Goal: Information Seeking & Learning: Learn about a topic

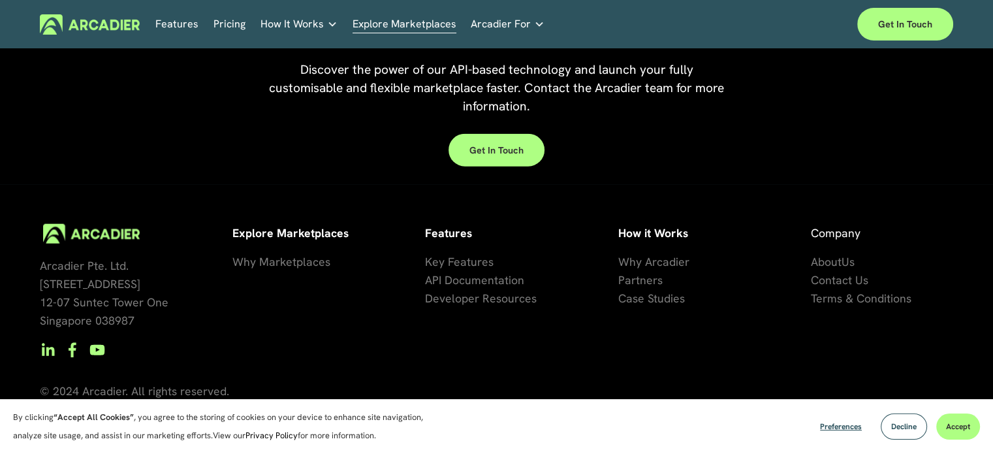
click at [170, 22] on link "Features" at bounding box center [176, 24] width 43 height 20
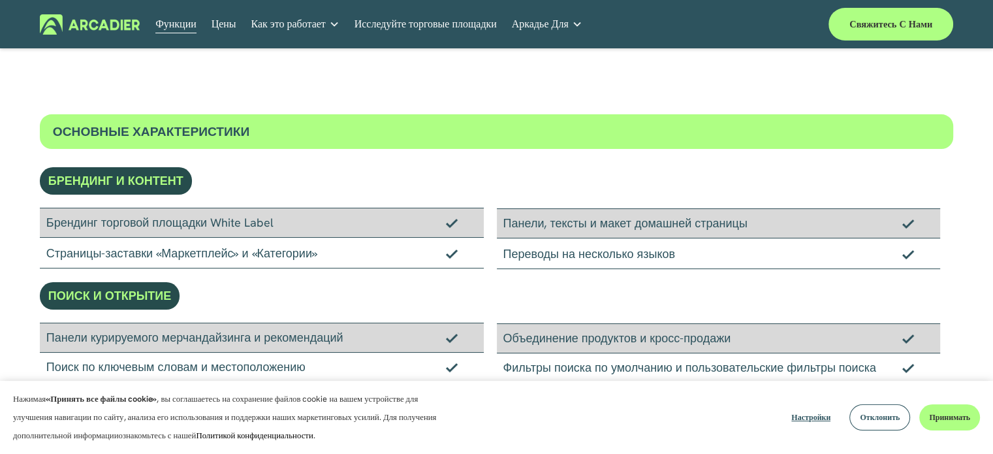
click at [480, 22] on font "Исследуйте торговые площадки" at bounding box center [426, 24] width 142 height 14
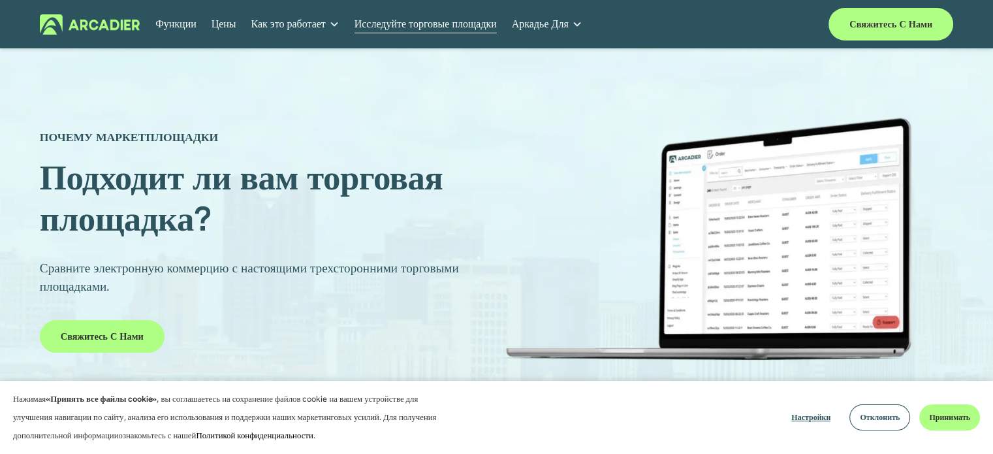
click at [427, 23] on font "Исследуйте торговые площадки" at bounding box center [426, 24] width 142 height 14
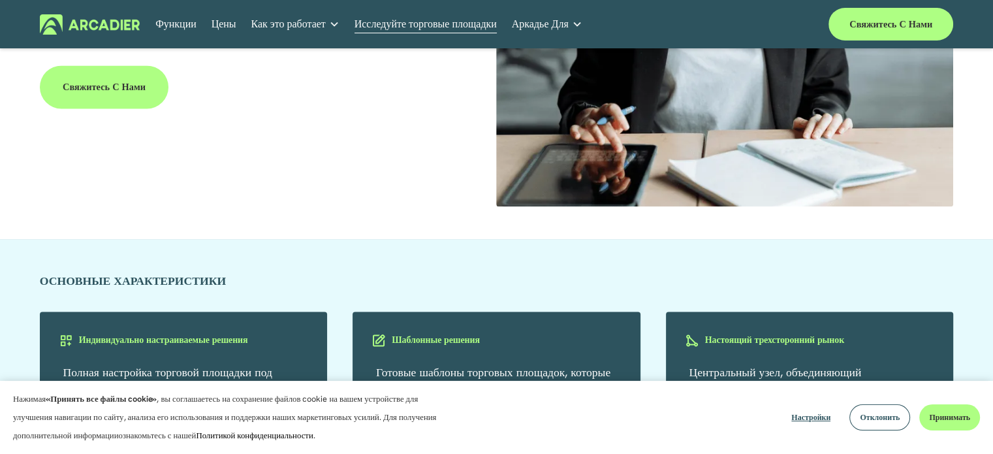
scroll to position [2025, 0]
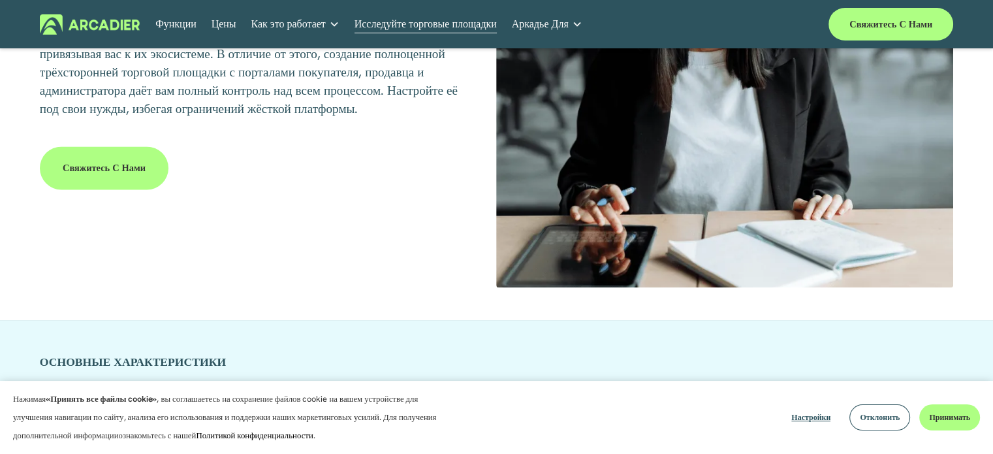
click at [0, 0] on link "Автомобильные ассоциации Мы бесперебойно предоставляем услуги членам автомобиль…" at bounding box center [0, 0] width 0 height 0
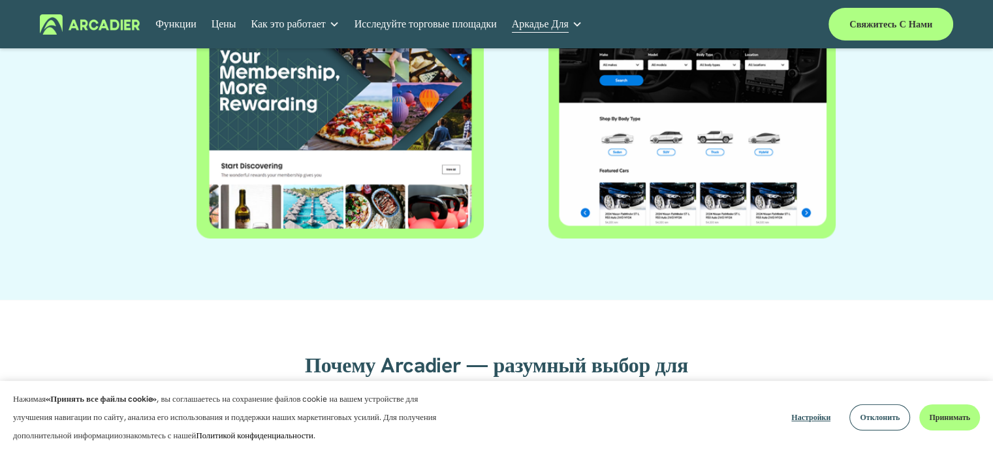
scroll to position [784, 0]
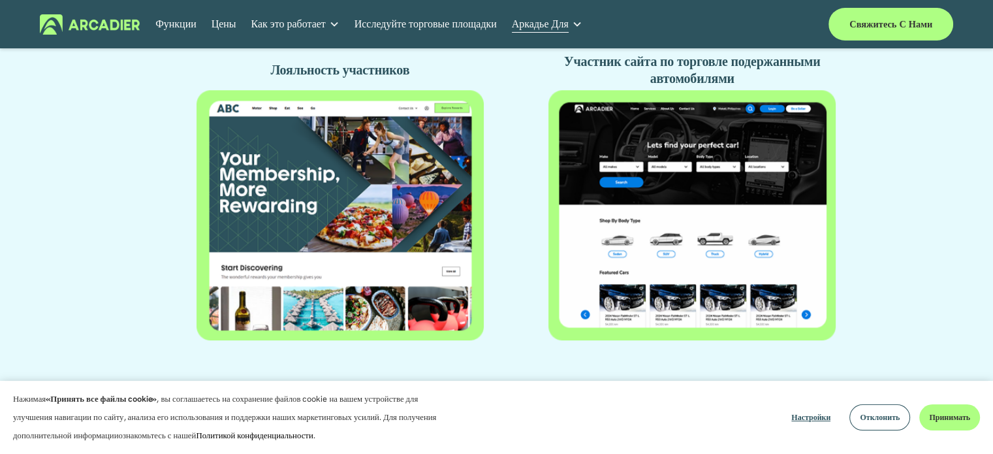
click at [700, 253] on div at bounding box center [692, 214] width 287 height 249
click at [670, 71] on font "Участник сайта по торговле подержанными автомобилями" at bounding box center [693, 70] width 259 height 34
click at [670, 80] on font "Участник сайта по торговле подержанными автомобилями" at bounding box center [693, 70] width 259 height 34
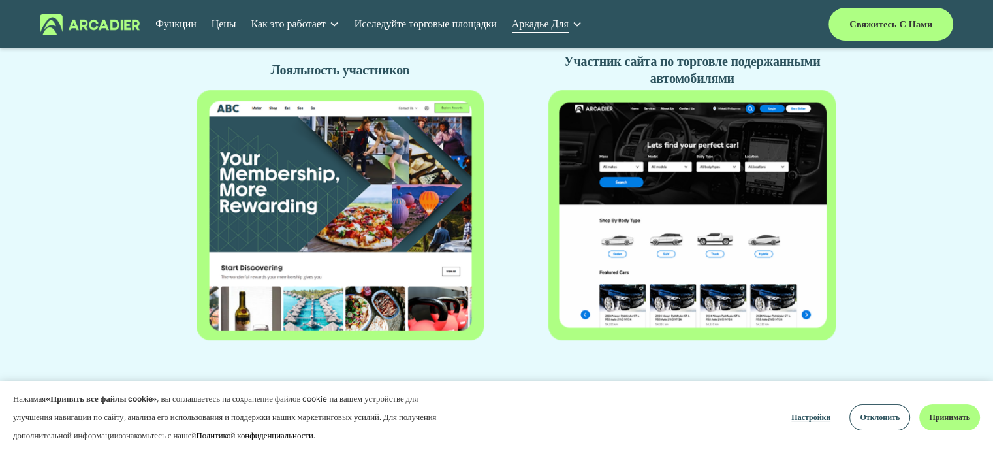
click at [669, 254] on div at bounding box center [692, 214] width 287 height 249
click at [671, 253] on div at bounding box center [692, 214] width 287 height 249
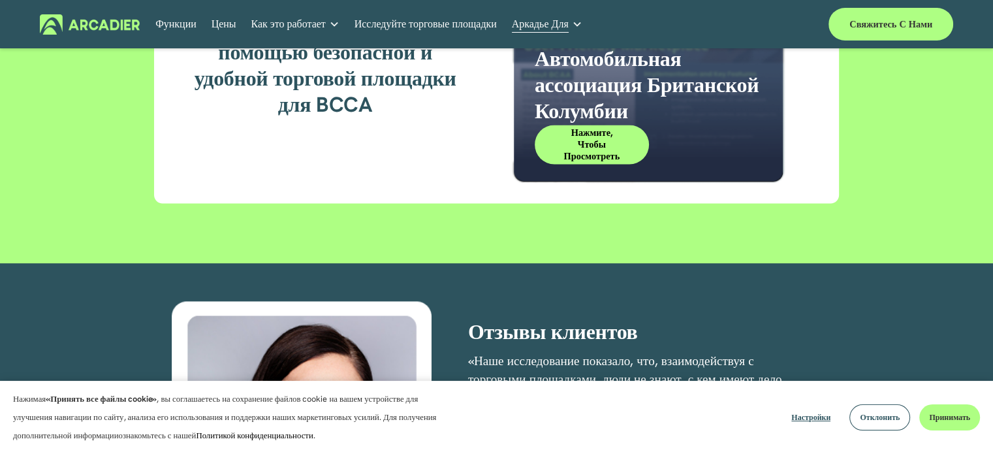
scroll to position [2025, 0]
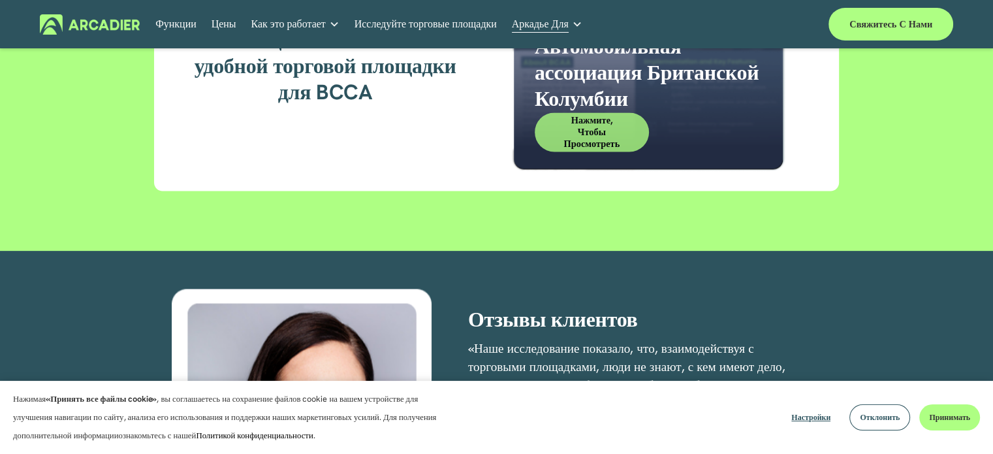
click at [585, 138] on font "Нажмите, чтобы просмотреть" at bounding box center [592, 131] width 56 height 35
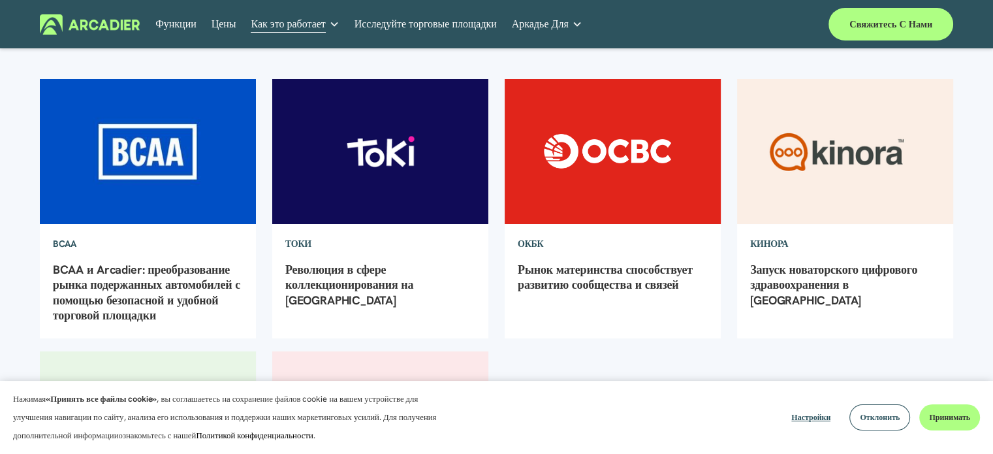
scroll to position [131, 0]
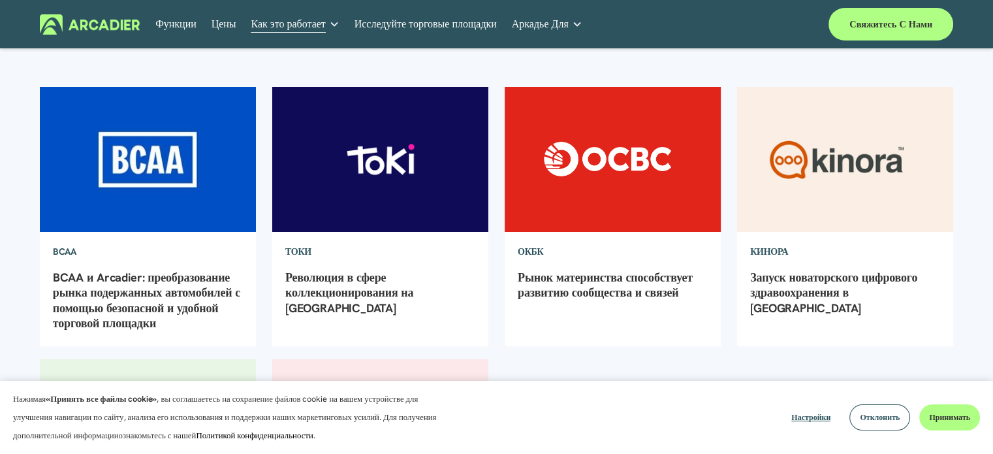
click at [154, 280] on font "BCAA и Arcadier: преобразование рынка подержанных автомобилей с помощью безопас…" at bounding box center [146, 300] width 187 height 61
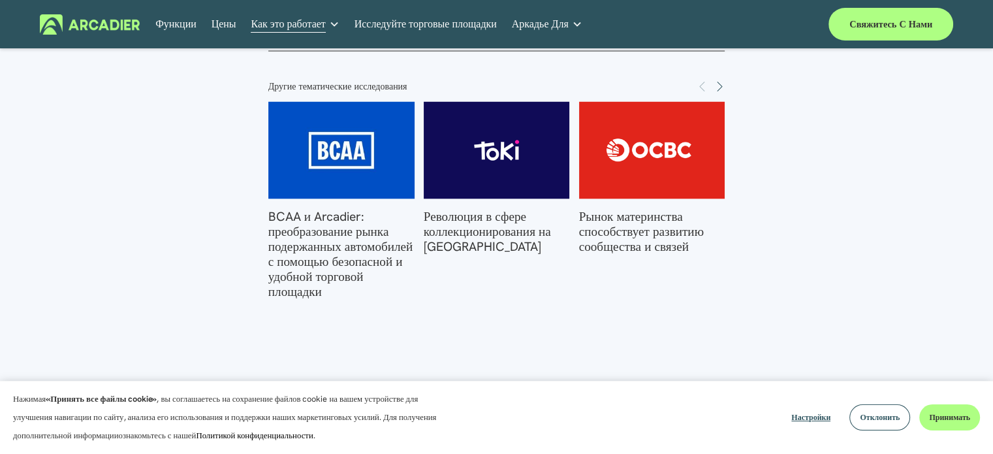
scroll to position [2678, 0]
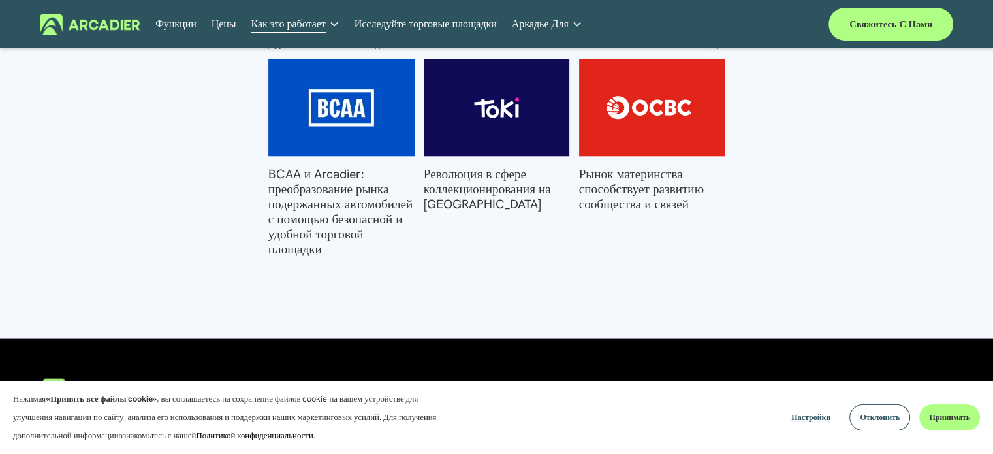
click at [295, 190] on font "BCAA и Arcadier: преобразование рынка подержанных автомобилей с помощью безопас…" at bounding box center [340, 211] width 145 height 91
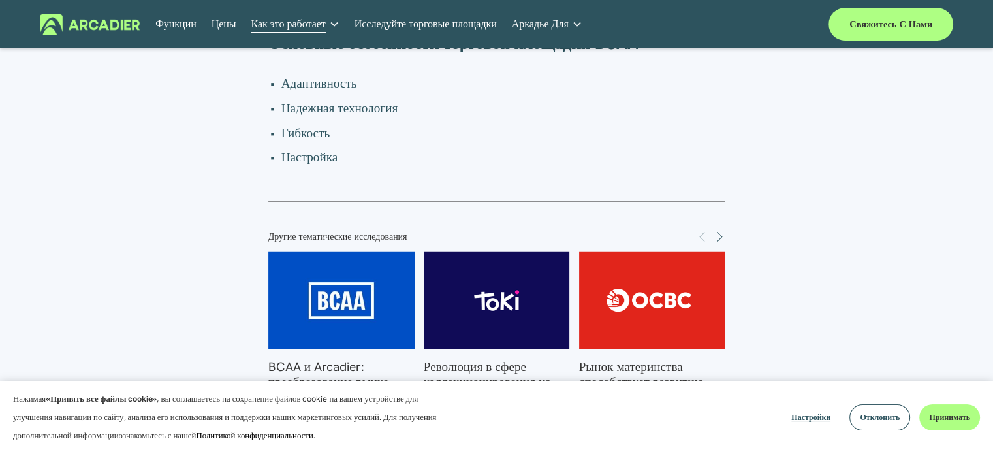
scroll to position [2597, 0]
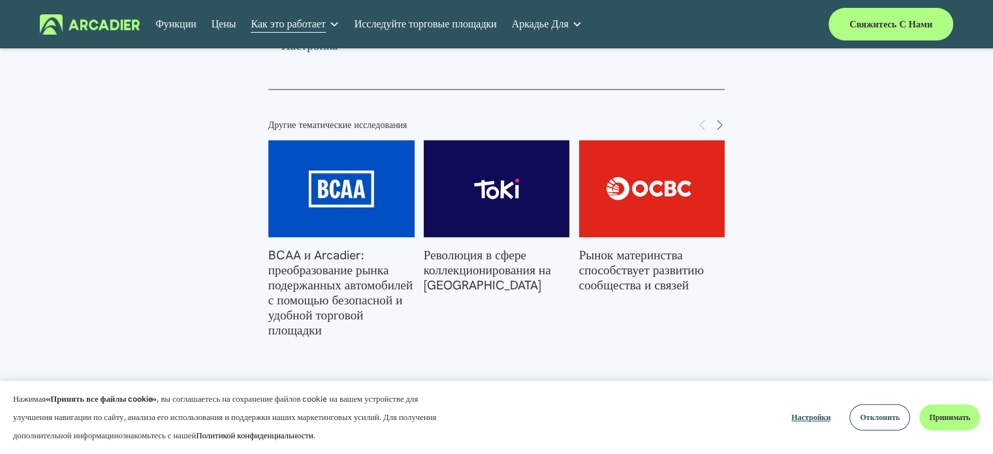
click at [356, 295] on font "BCAA и Arcadier: преобразование рынка подержанных автомобилей с помощью безопас…" at bounding box center [340, 292] width 145 height 91
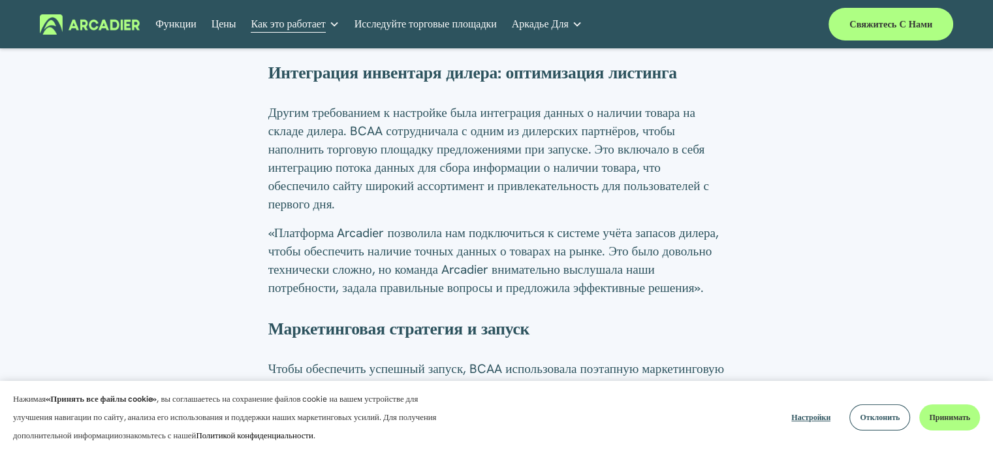
scroll to position [1568, 0]
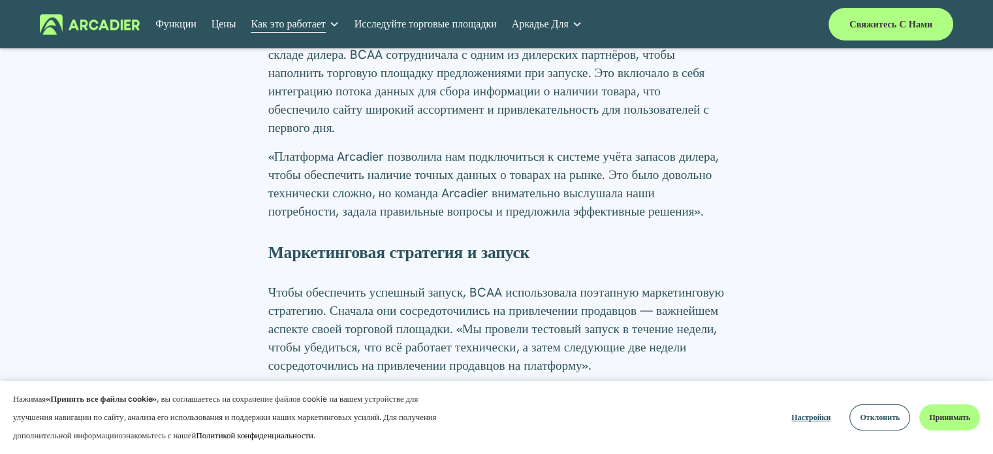
click at [361, 23] on font "Исследуйте торговые площадки" at bounding box center [426, 24] width 142 height 14
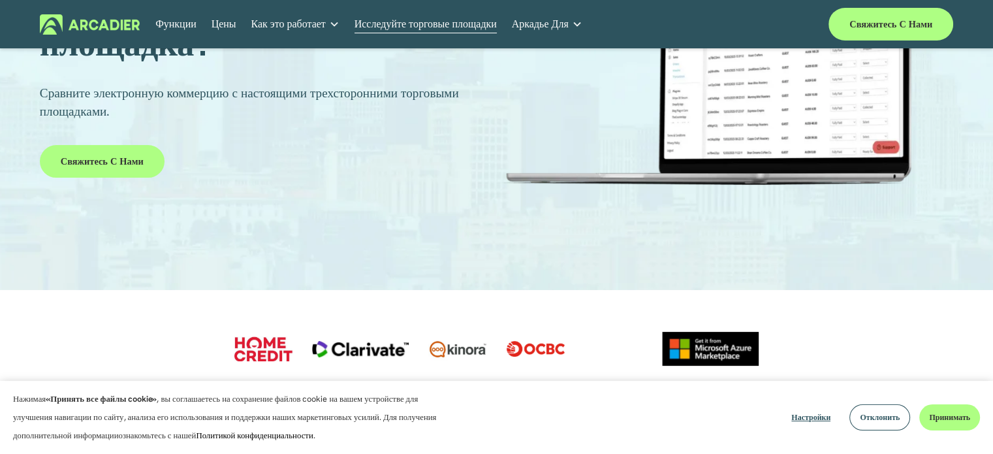
scroll to position [65, 0]
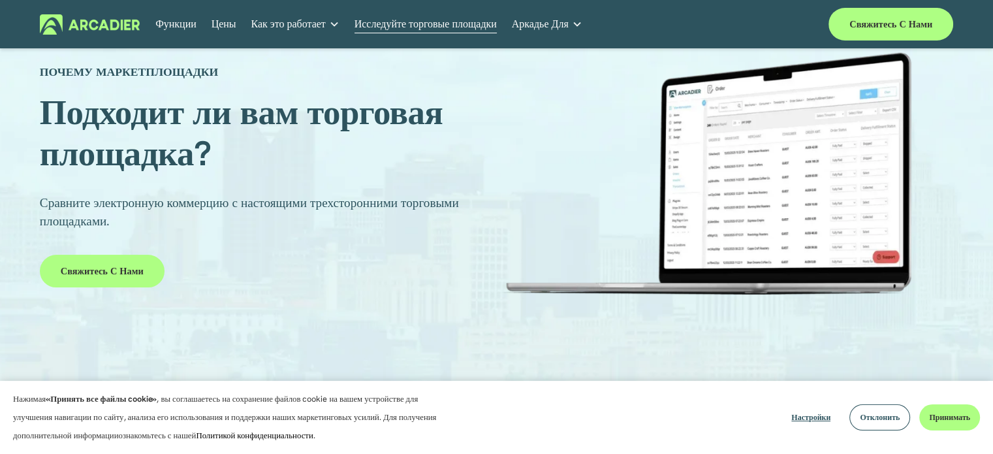
click at [786, 137] on div at bounding box center [705, 173] width 419 height 243
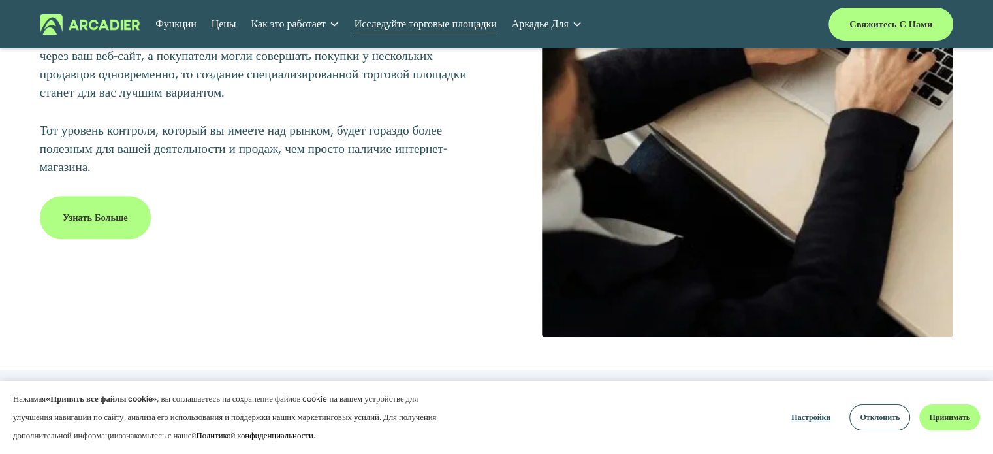
scroll to position [327, 0]
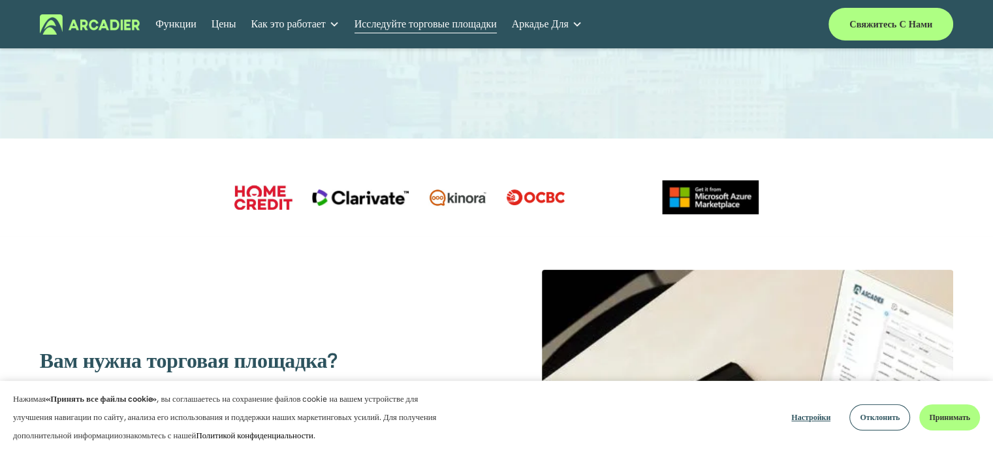
click at [0, 0] on font "Примеры случаев" at bounding box center [0, 0] width 0 height 0
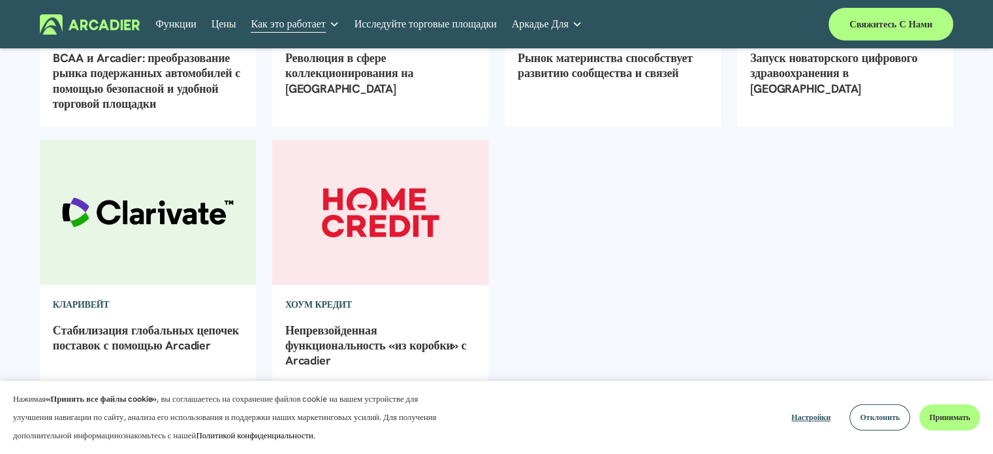
scroll to position [392, 0]
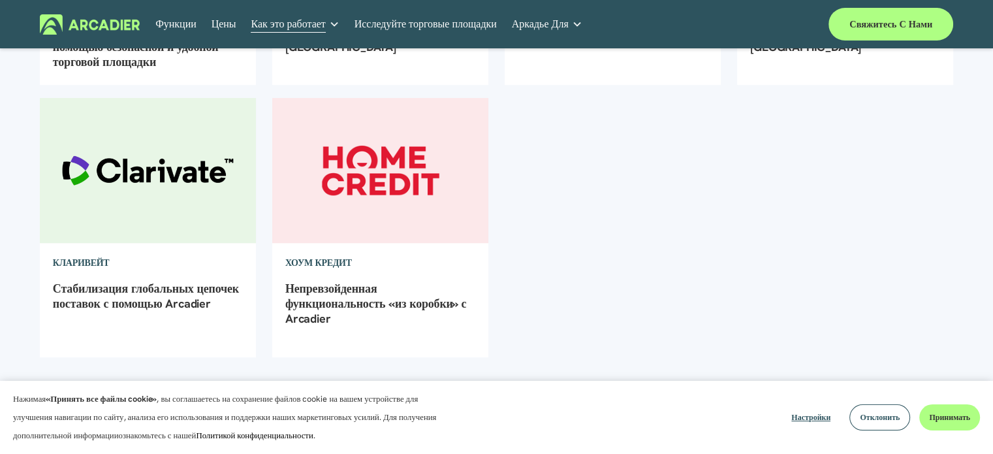
click at [338, 290] on font "Непревзойденная функциональность «из коробки» с Arcadier" at bounding box center [375, 304] width 181 height 46
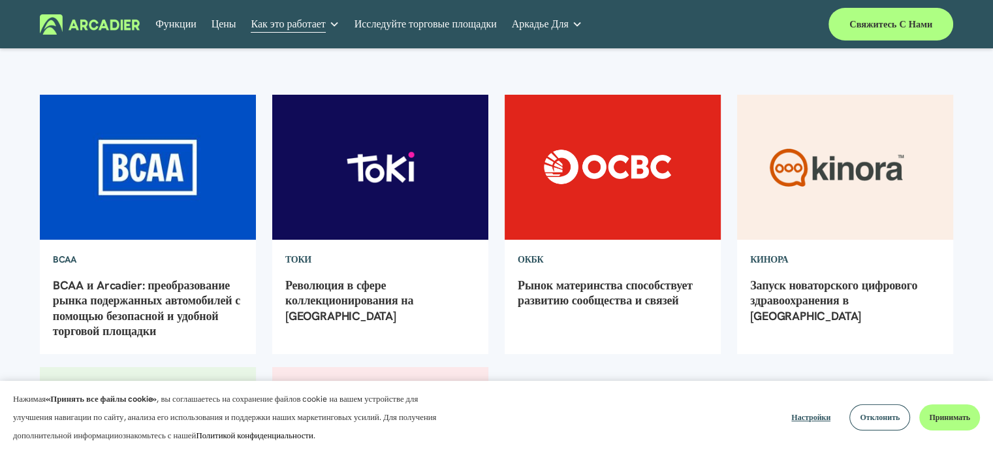
scroll to position [180, 0]
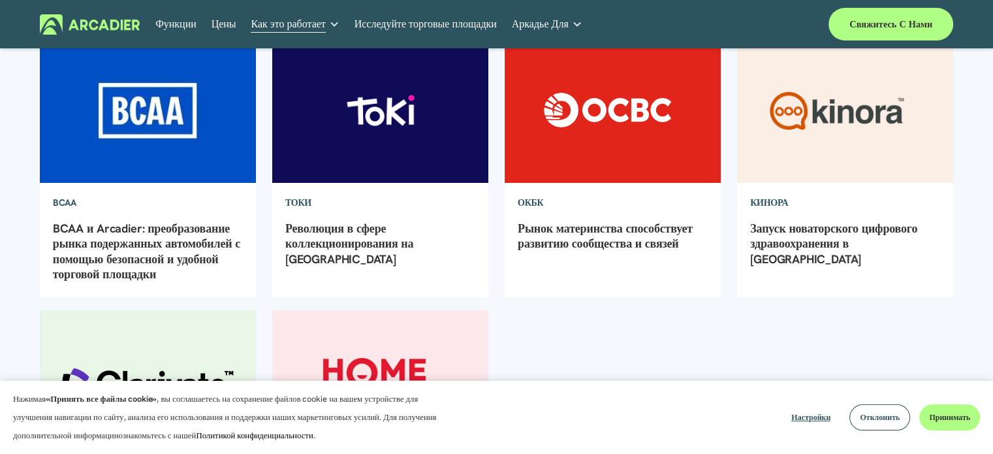
click at [59, 202] on font "BCAA" at bounding box center [65, 203] width 24 height 12
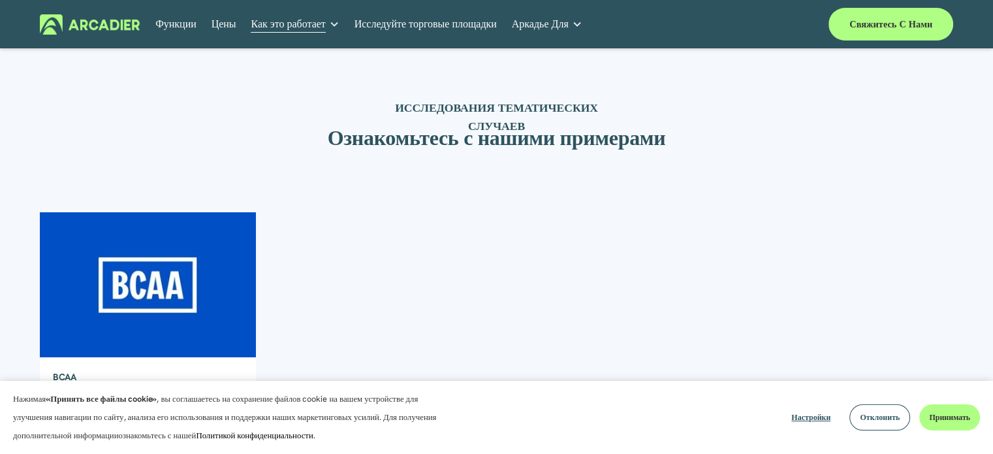
scroll to position [261, 0]
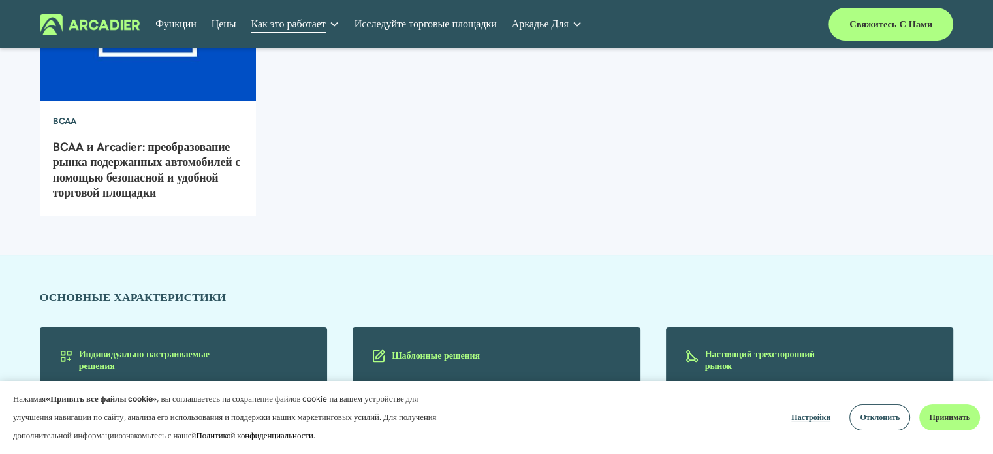
click at [63, 121] on font "BCAA" at bounding box center [65, 121] width 24 height 12
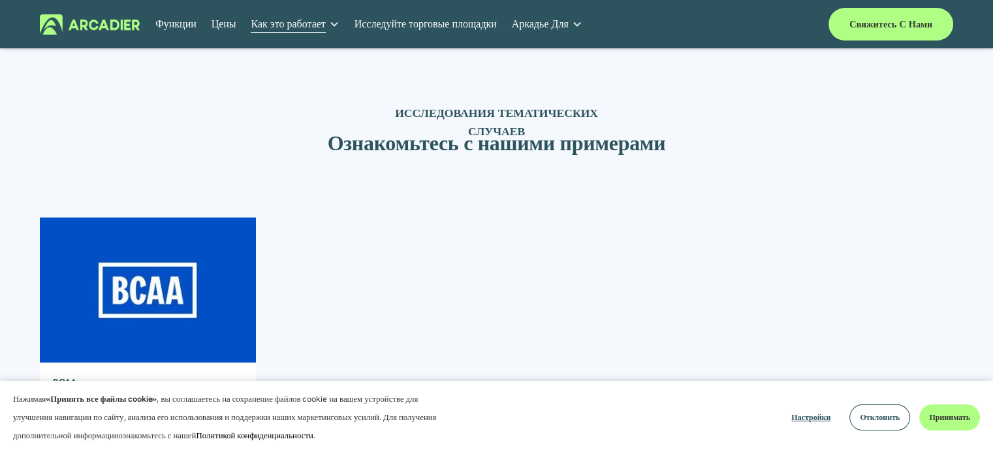
click at [186, 29] on font "Функции" at bounding box center [175, 24] width 41 height 14
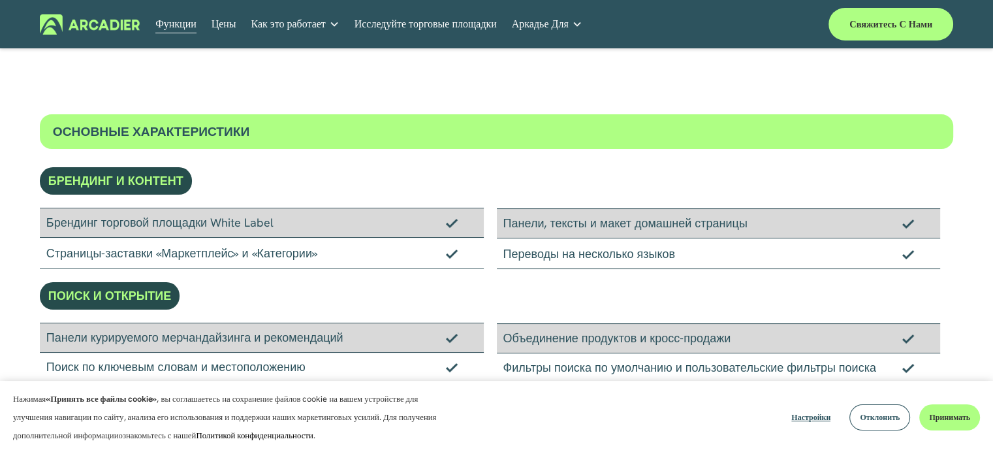
click at [387, 25] on font "Исследуйте торговые площадки" at bounding box center [426, 24] width 142 height 14
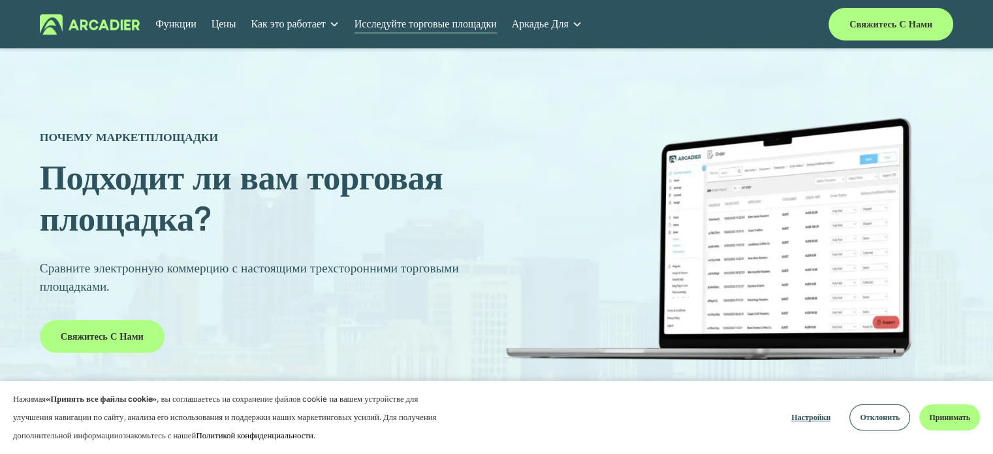
click at [0, 0] on link "Автозапчасти Мы оптимизируем и улучшаем работу с помощью нашей платформы рынка …" at bounding box center [0, 0] width 0 height 0
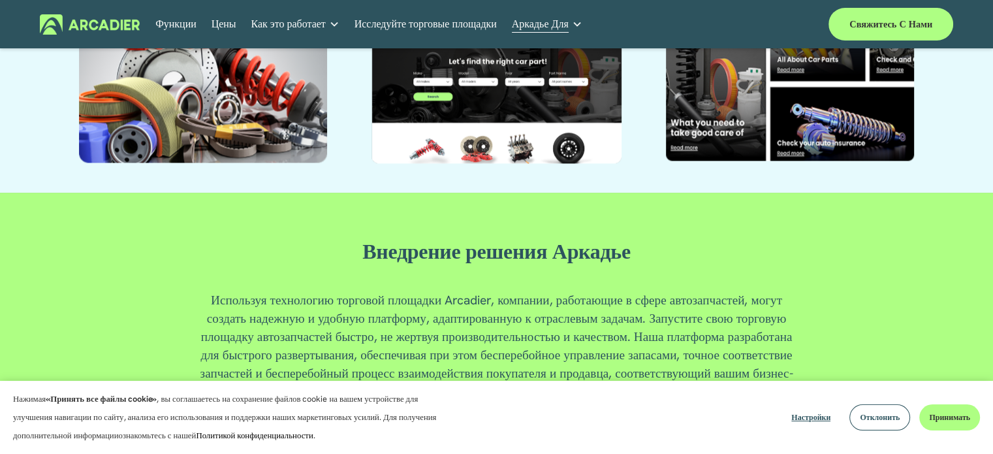
scroll to position [1437, 0]
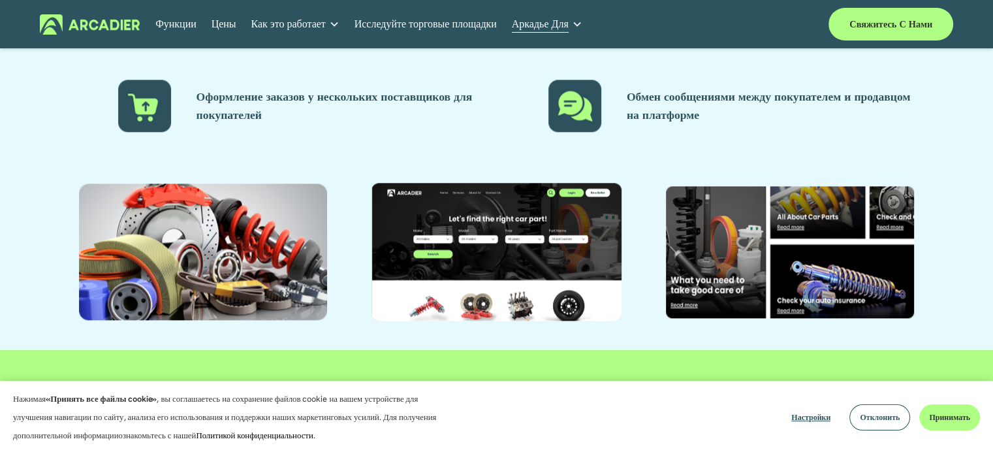
click at [492, 229] on div at bounding box center [497, 252] width 251 height 138
click at [778, 259] on div at bounding box center [790, 252] width 249 height 132
click at [743, 260] on div at bounding box center [790, 252] width 249 height 132
click at [742, 260] on div at bounding box center [790, 252] width 249 height 132
click at [799, 261] on div at bounding box center [790, 252] width 249 height 132
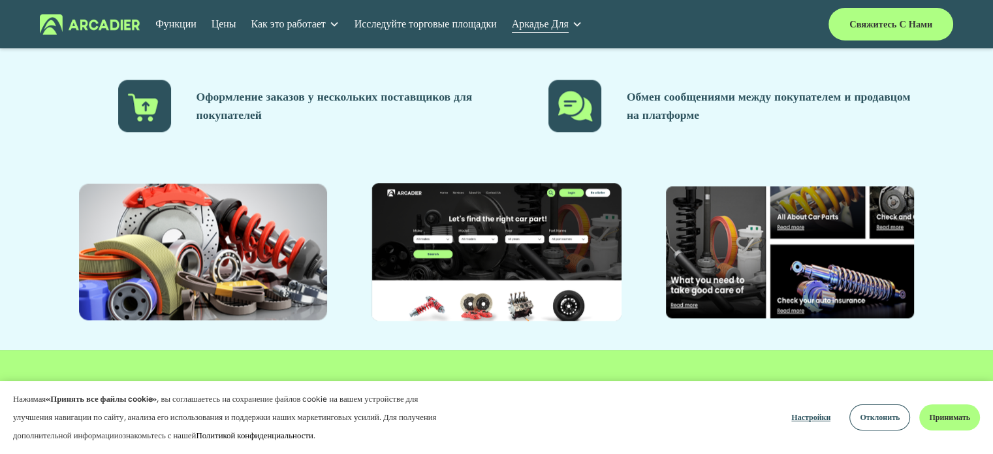
click at [0, 0] on link "Автомобильные ассоциации Мы бесперебойно предоставляем услуги членам автомобиль…" at bounding box center [0, 0] width 0 height 0
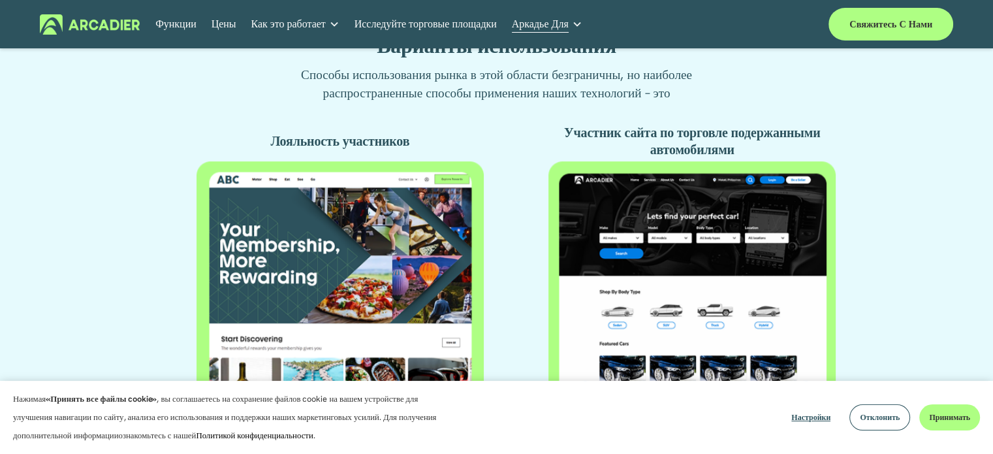
scroll to position [784, 0]
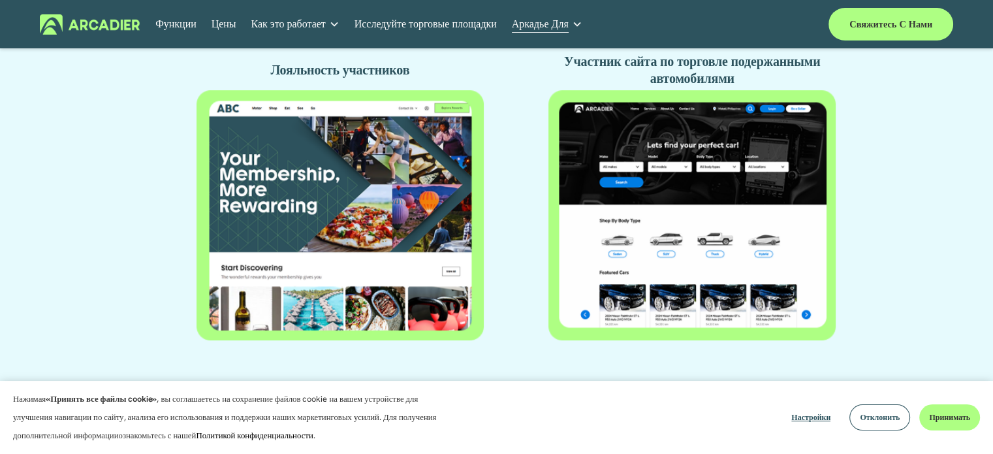
click at [612, 115] on div at bounding box center [692, 214] width 287 height 249
click at [684, 239] on div at bounding box center [692, 214] width 287 height 249
click at [685, 239] on div at bounding box center [692, 214] width 287 height 249
click at [686, 239] on div at bounding box center [692, 214] width 287 height 249
click at [729, 332] on div at bounding box center [692, 214] width 287 height 249
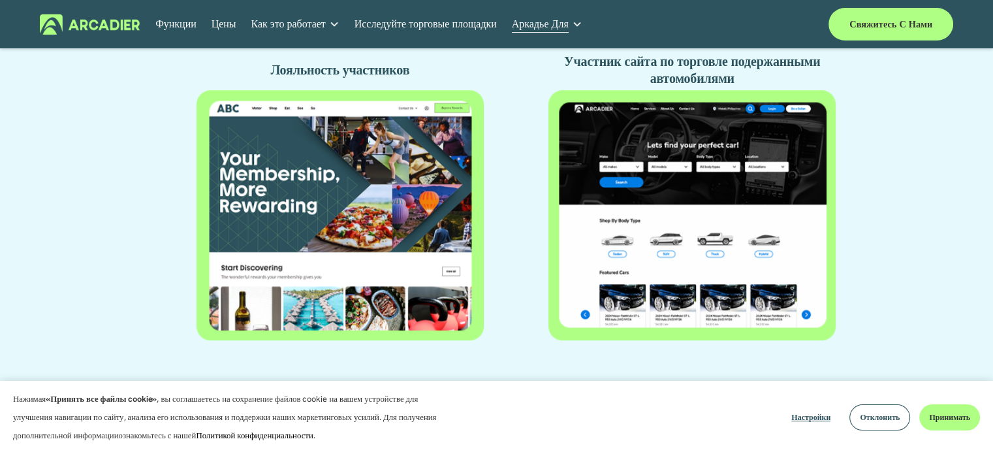
click at [728, 337] on div at bounding box center [692, 214] width 287 height 249
click at [729, 361] on div "Создать централизованный центр для участников, который обеспечит дополнительную…" at bounding box center [496, 64] width 993 height 675
click at [696, 72] on font "Участник сайта по торговле подержанными автомобилями" at bounding box center [693, 70] width 259 height 34
click at [696, 67] on font "Участник сайта по торговле подержанными автомобилями" at bounding box center [693, 70] width 259 height 34
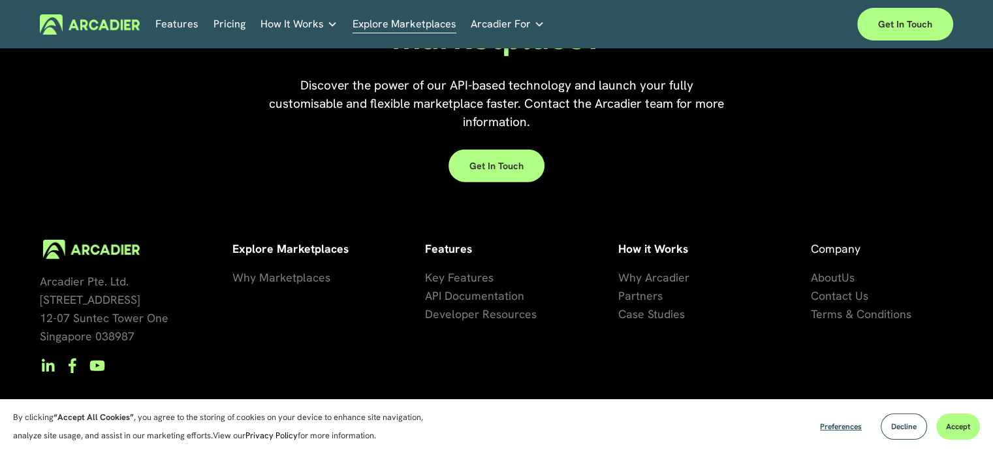
scroll to position [3004, 0]
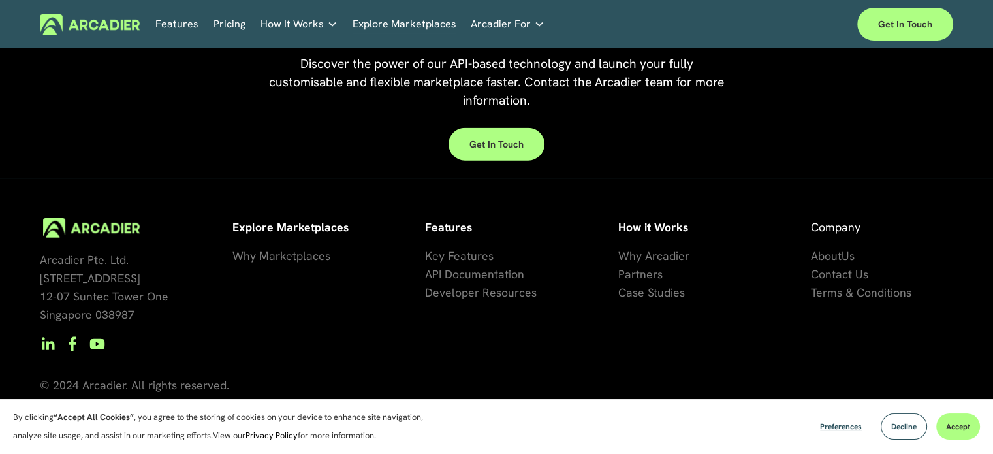
click at [0, 0] on link "Automotive Associations We power automotive association member services seamles…" at bounding box center [0, 0] width 0 height 0
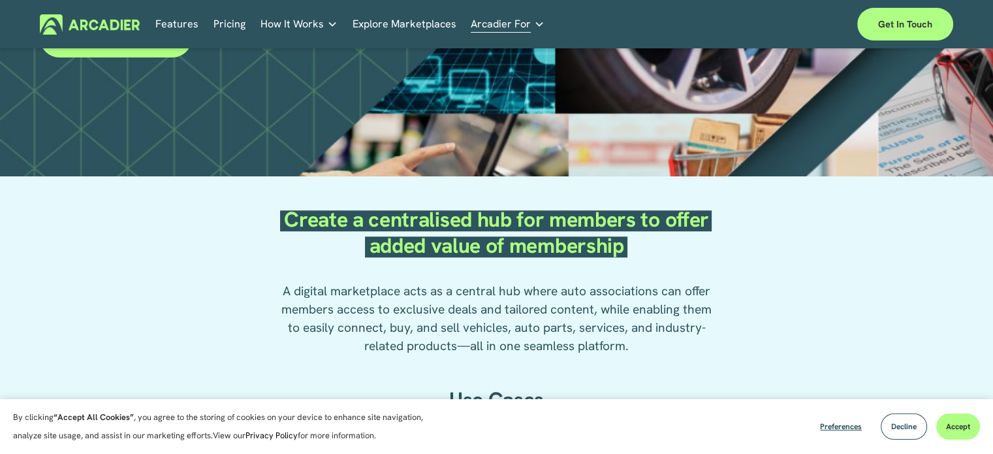
scroll to position [588, 0]
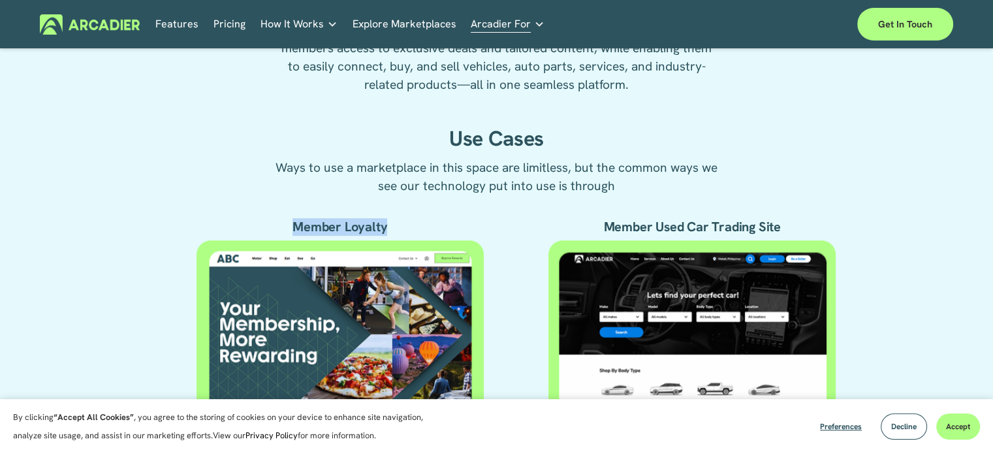
drag, startPoint x: 292, startPoint y: 227, endPoint x: 391, endPoint y: 227, distance: 99.3
click at [391, 227] on h4 "Member Loyalty" at bounding box center [340, 227] width 287 height 17
drag, startPoint x: 605, startPoint y: 228, endPoint x: 806, endPoint y: 224, distance: 201.2
click at [806, 224] on h4 "Member Used Car Trading Site" at bounding box center [692, 227] width 287 height 17
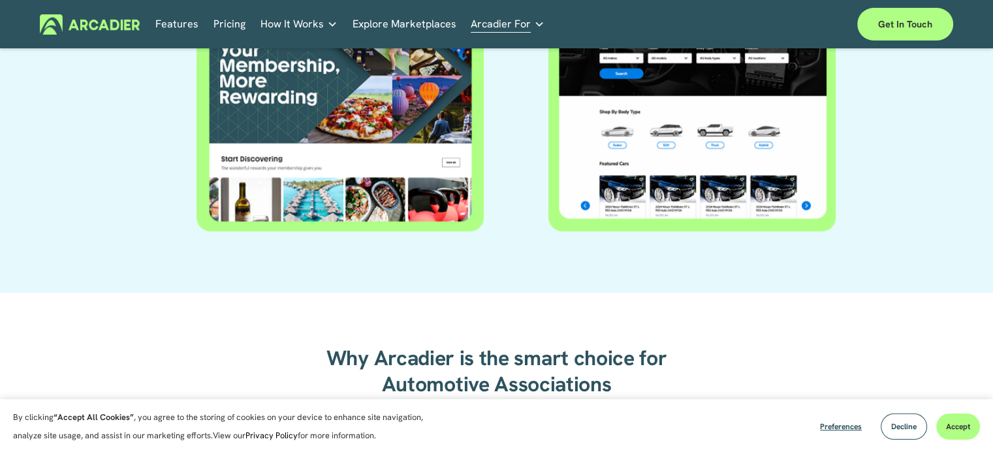
scroll to position [849, 0]
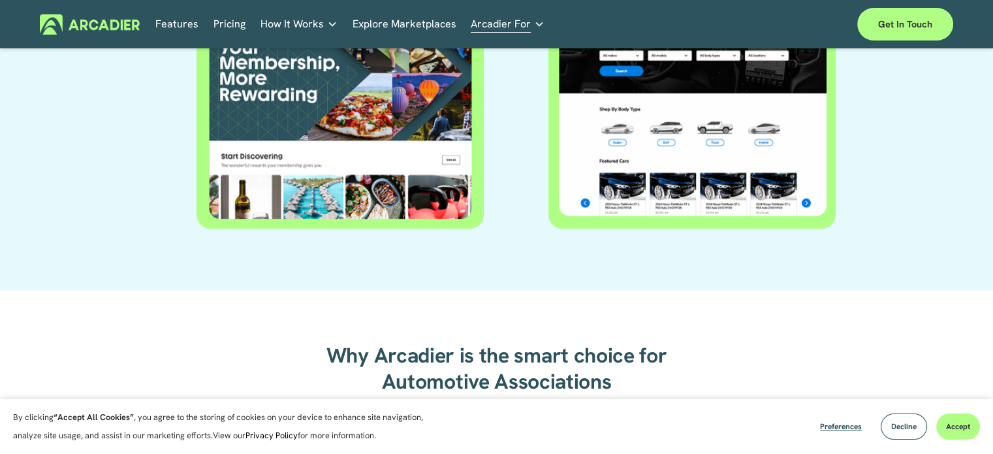
click at [652, 159] on div at bounding box center [692, 103] width 287 height 249
click at [652, 157] on div at bounding box center [692, 103] width 287 height 249
